Goal: Task Accomplishment & Management: Complete application form

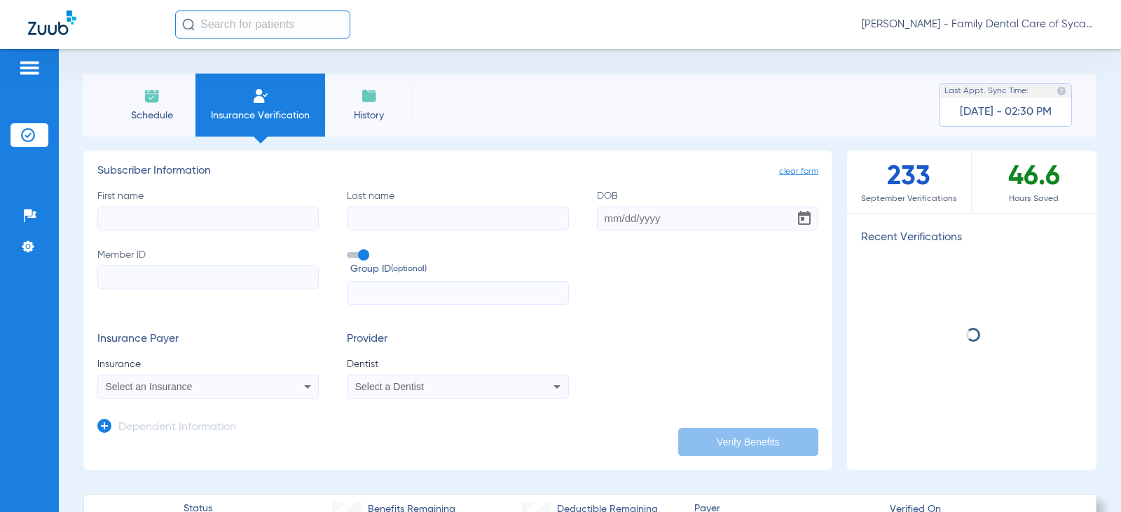
click at [226, 209] on input "First name" at bounding box center [207, 219] width 221 height 24
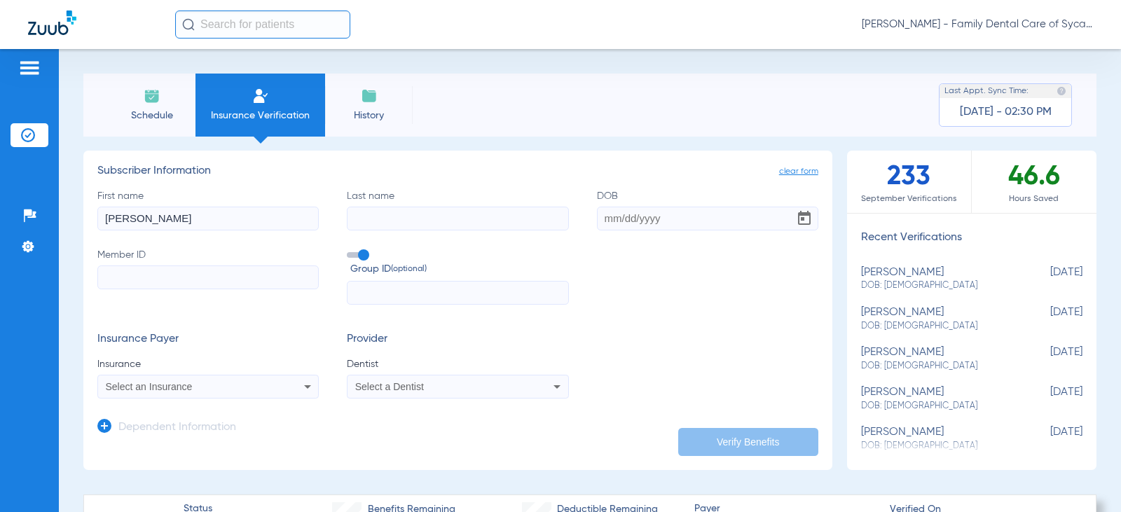
type input "[PERSON_NAME]"
click at [609, 217] on input "DOB" at bounding box center [707, 219] width 221 height 24
click at [125, 277] on input "Member ID" at bounding box center [207, 277] width 221 height 24
type input "CGOU85127472"
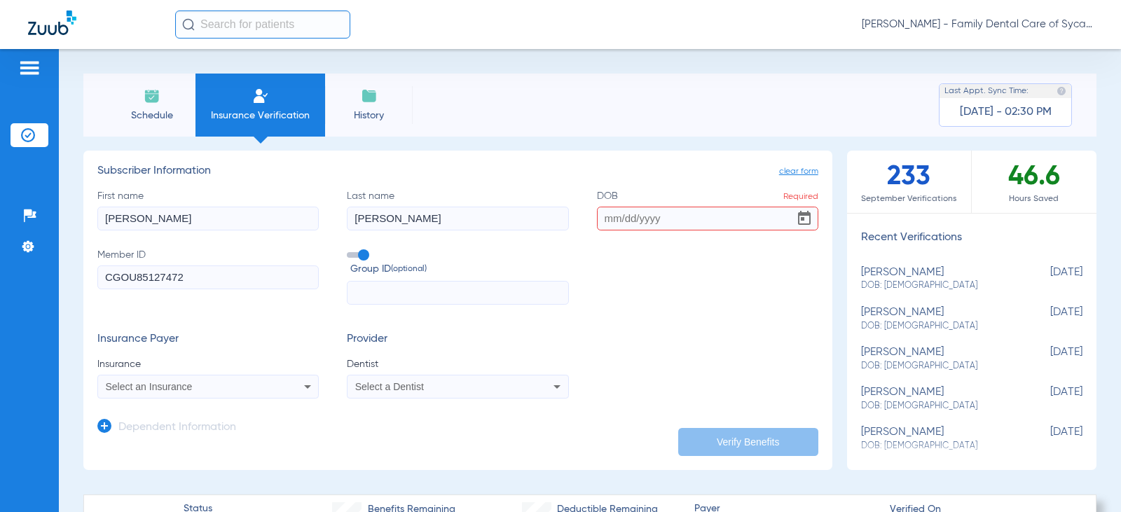
click at [393, 300] on input "text" at bounding box center [457, 293] width 221 height 24
type input "P50422"
click at [299, 389] on icon at bounding box center [307, 386] width 17 height 17
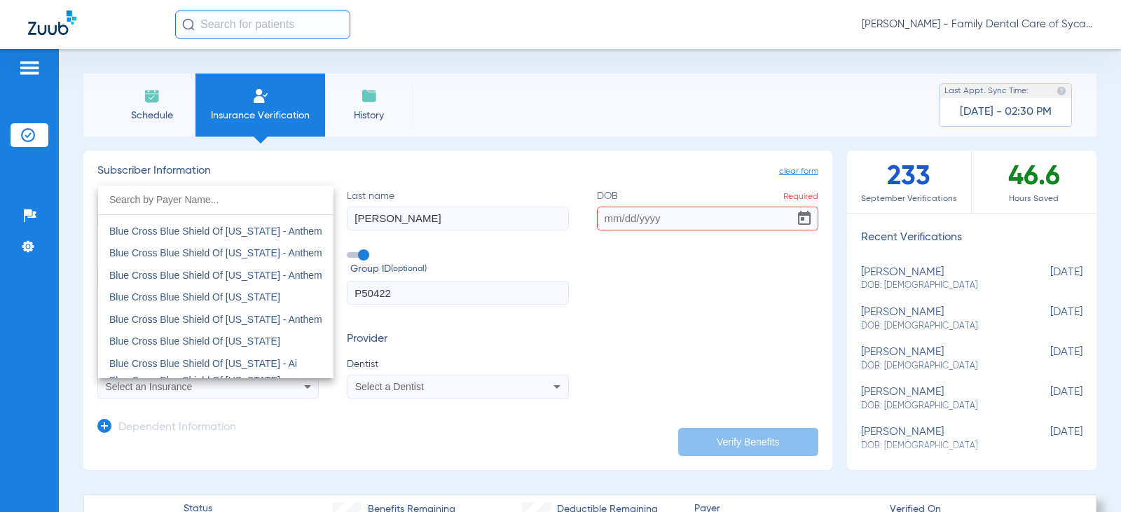
scroll to position [1191, 0]
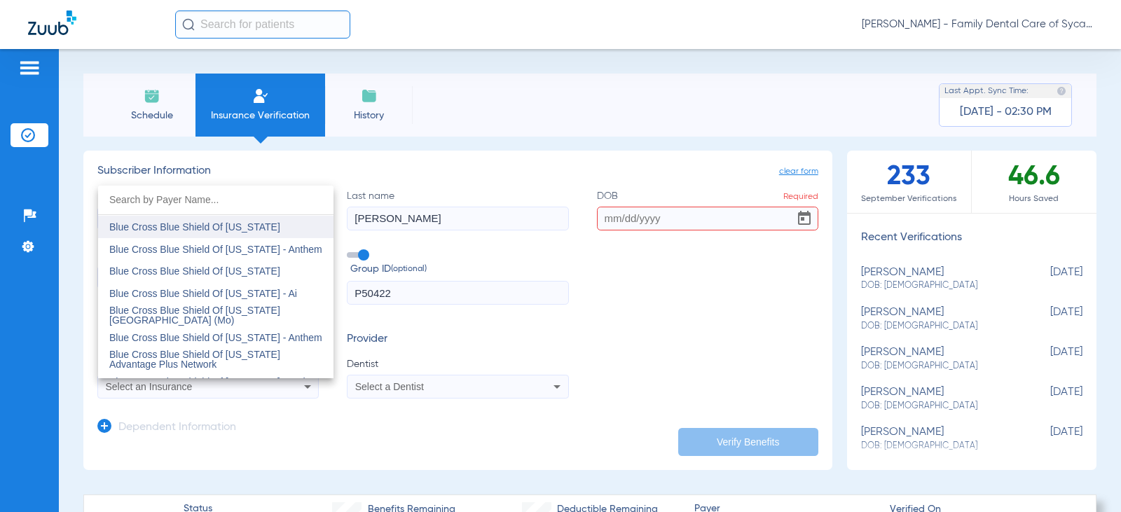
click at [216, 226] on span "Blue Cross Blue Shield Of [US_STATE]" at bounding box center [194, 226] width 171 height 11
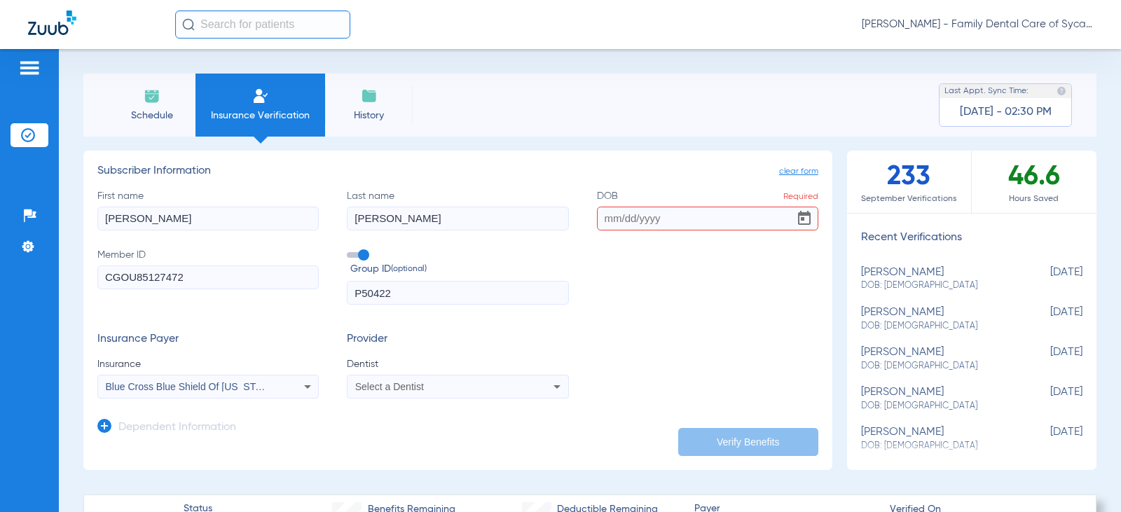
click at [430, 384] on div "Select a Dentist" at bounding box center [437, 387] width 165 height 10
type input "jade"
click at [393, 371] on span "[PERSON_NAME]" at bounding box center [398, 367] width 82 height 11
click at [577, 322] on form "First name [PERSON_NAME] Last name [PERSON_NAME] DOB Required Member ID CGOU851…" at bounding box center [457, 294] width 721 height 210
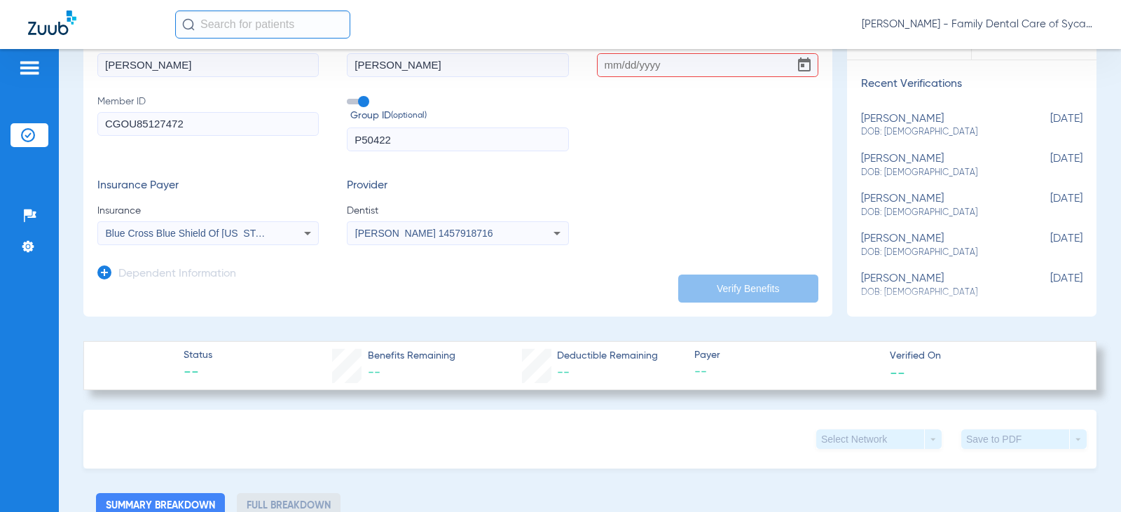
scroll to position [0, 0]
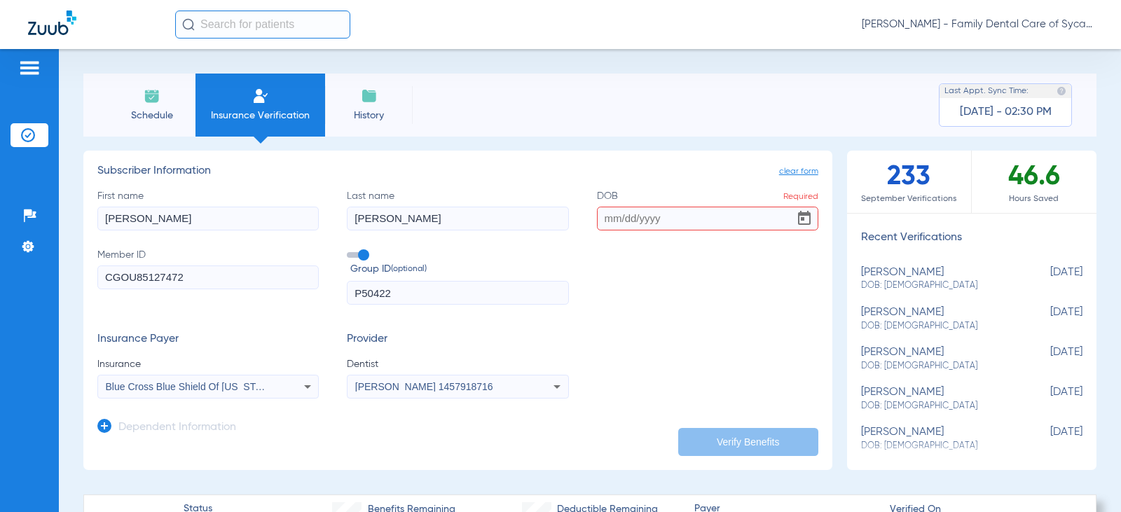
click at [611, 219] on input "DOB Required" at bounding box center [707, 219] width 221 height 24
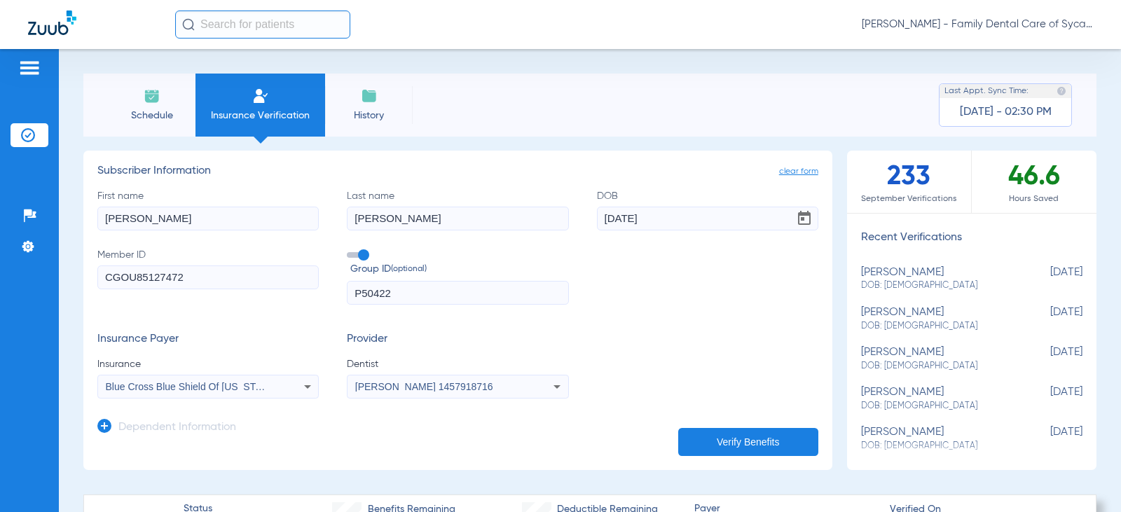
type input "[DATE]"
click at [716, 450] on button "Verify Benefits" at bounding box center [748, 442] width 140 height 28
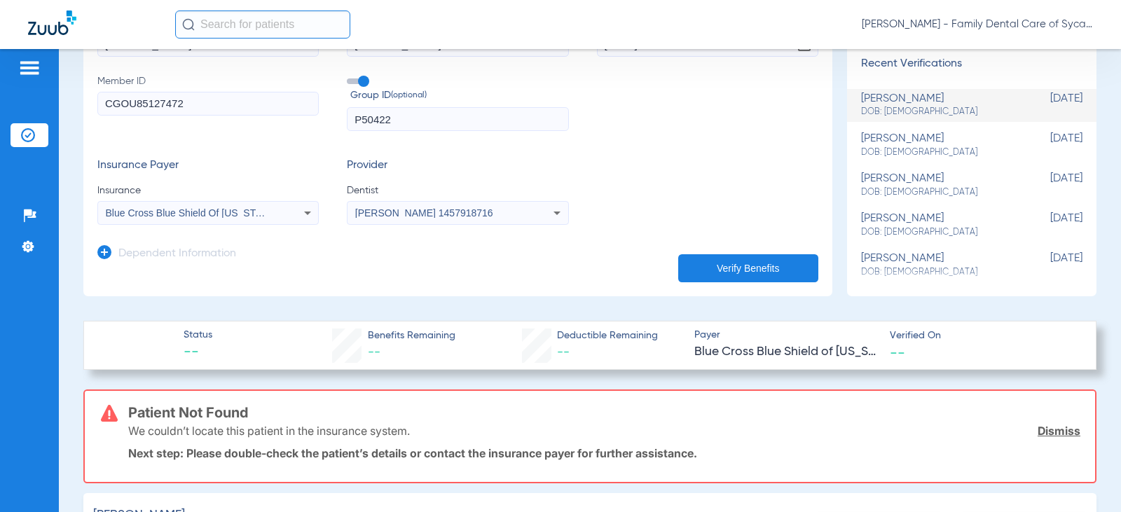
scroll to position [104, 0]
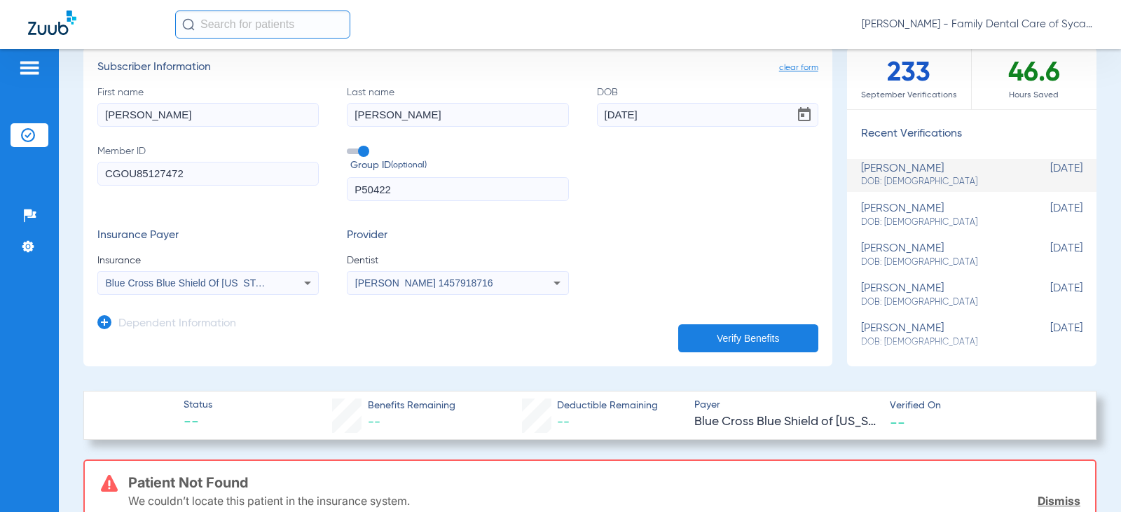
drag, startPoint x: 134, startPoint y: 171, endPoint x: 7, endPoint y: 179, distance: 127.8
click at [9, 179] on div "Patients Insurance Verification Setup Help Center Settings Schedule Insurance V…" at bounding box center [560, 305] width 1121 height 512
type input "85127472"
drag, startPoint x: 417, startPoint y: 185, endPoint x: 159, endPoint y: 174, distance: 258.0
click at [172, 167] on div "First name [PERSON_NAME] Last name [PERSON_NAME] DOB [DEMOGRAPHIC_DATA] Member …" at bounding box center [457, 143] width 721 height 116
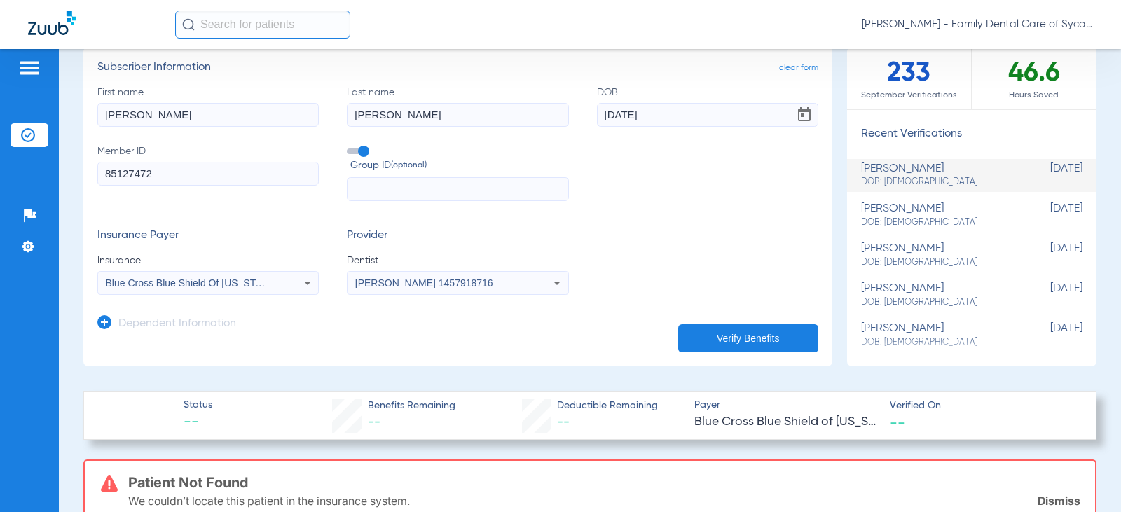
click at [712, 326] on button "Verify Benefits" at bounding box center [748, 338] width 140 height 28
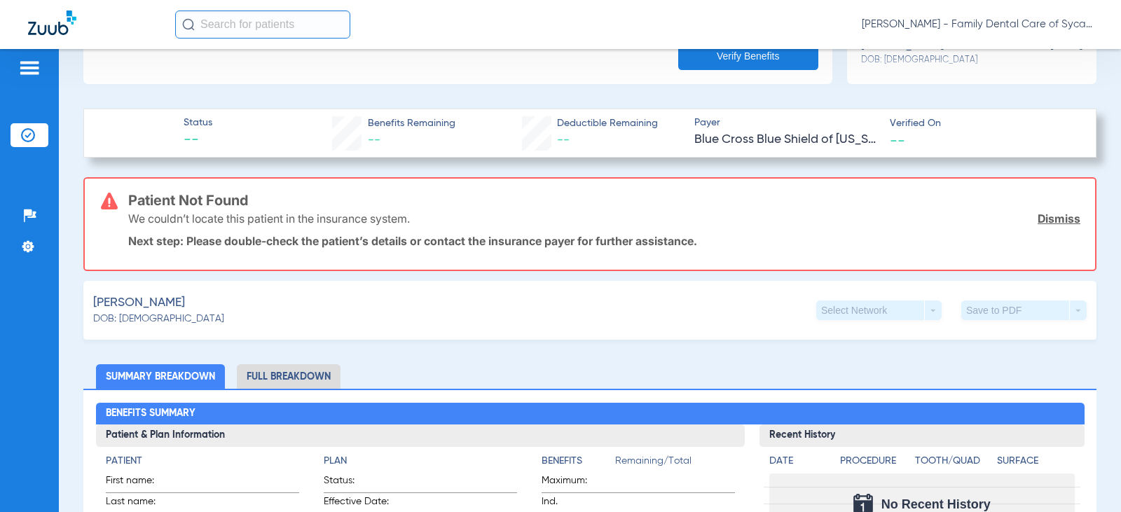
scroll to position [210, 0]
